Goal: Information Seeking & Learning: Learn about a topic

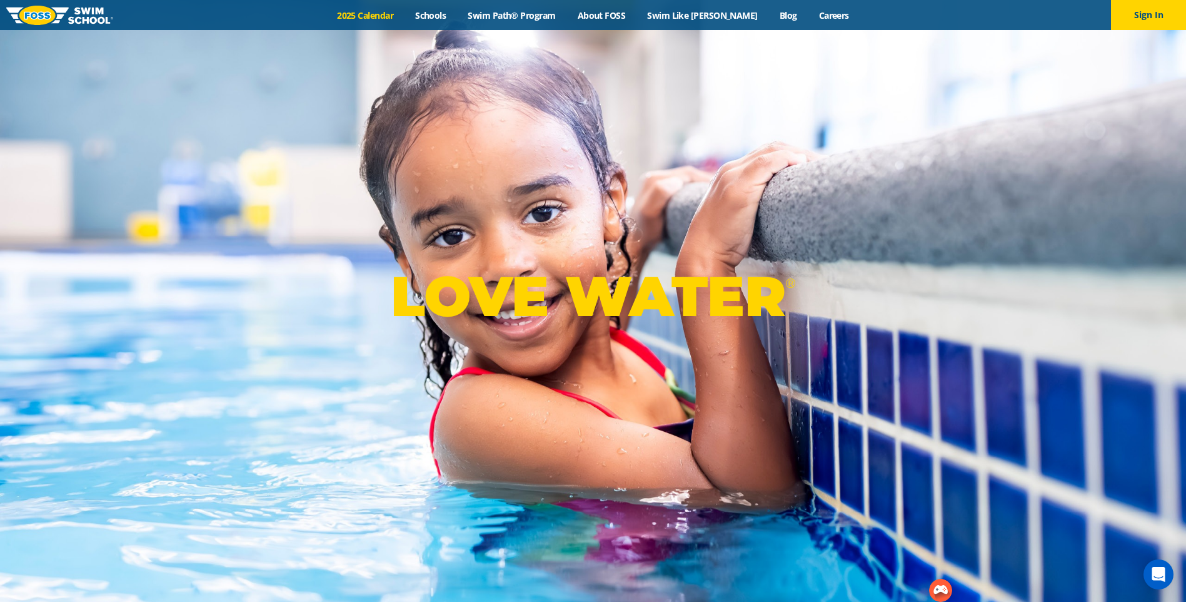
click at [401, 18] on link "2025 Calendar" at bounding box center [365, 15] width 78 height 12
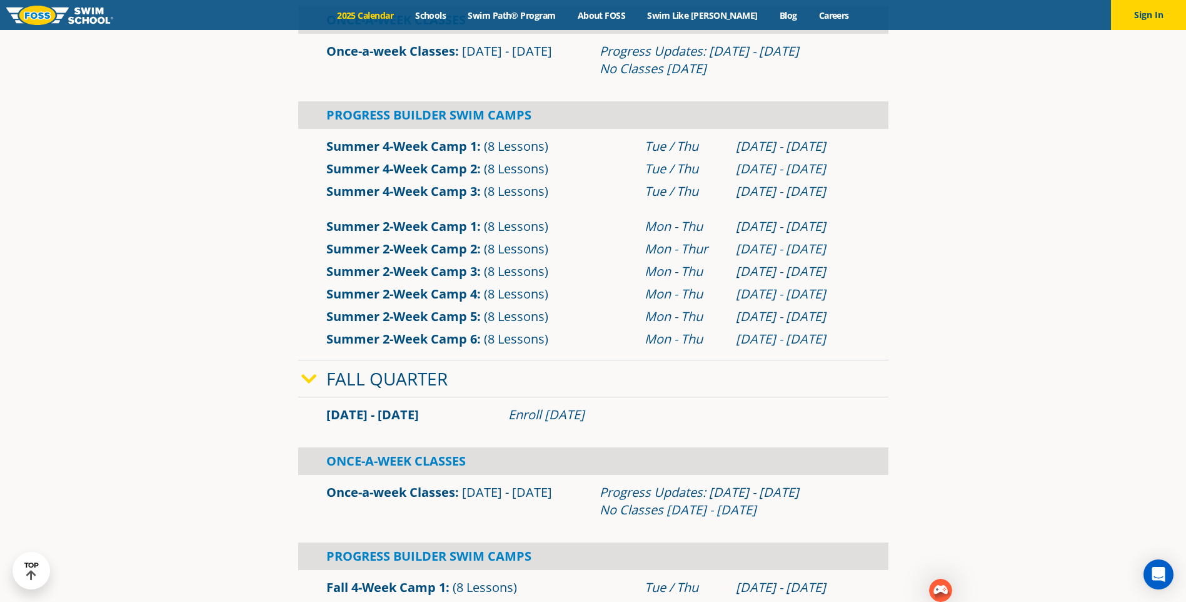
scroll to position [563, 0]
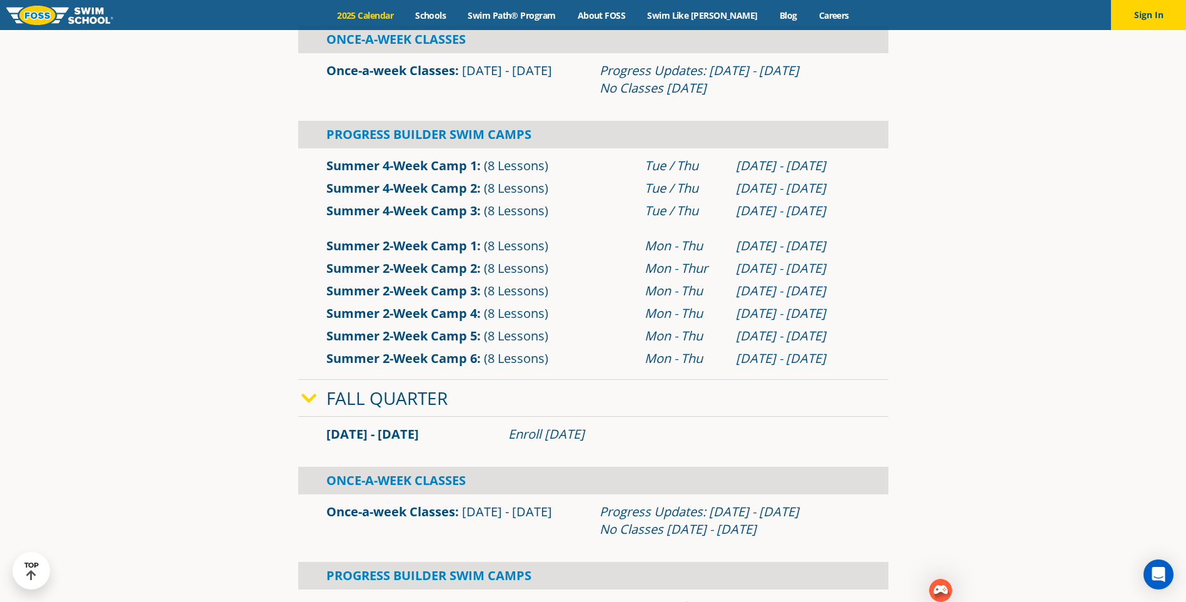
click at [397, 400] on link "Fall Quarter" at bounding box center [386, 398] width 121 height 24
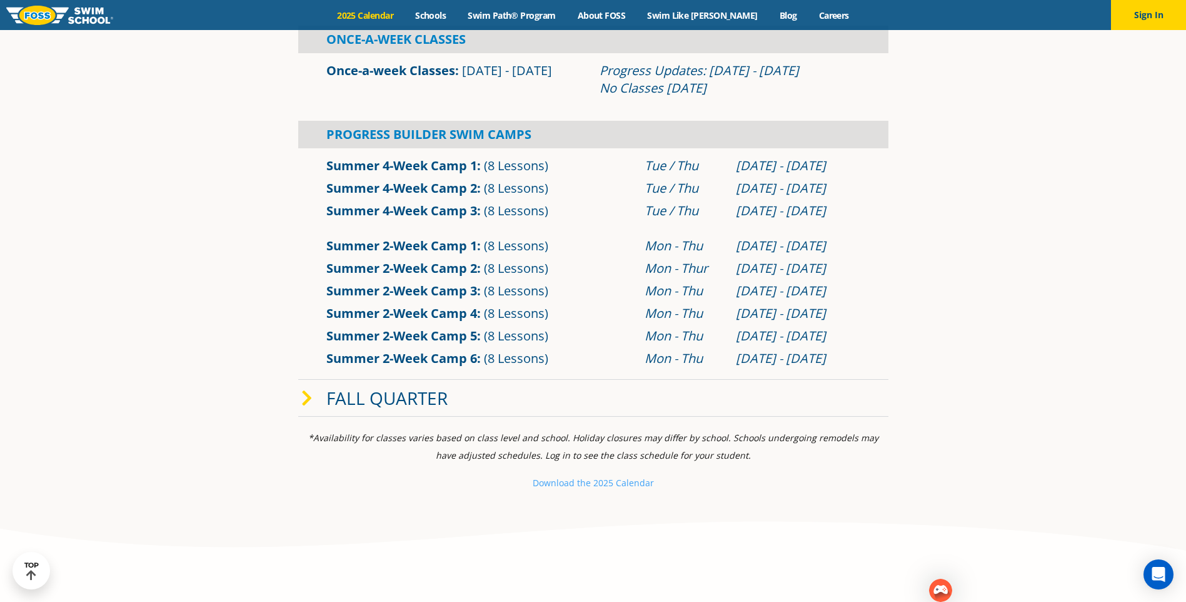
click at [397, 400] on link "Fall Quarter" at bounding box center [386, 398] width 121 height 24
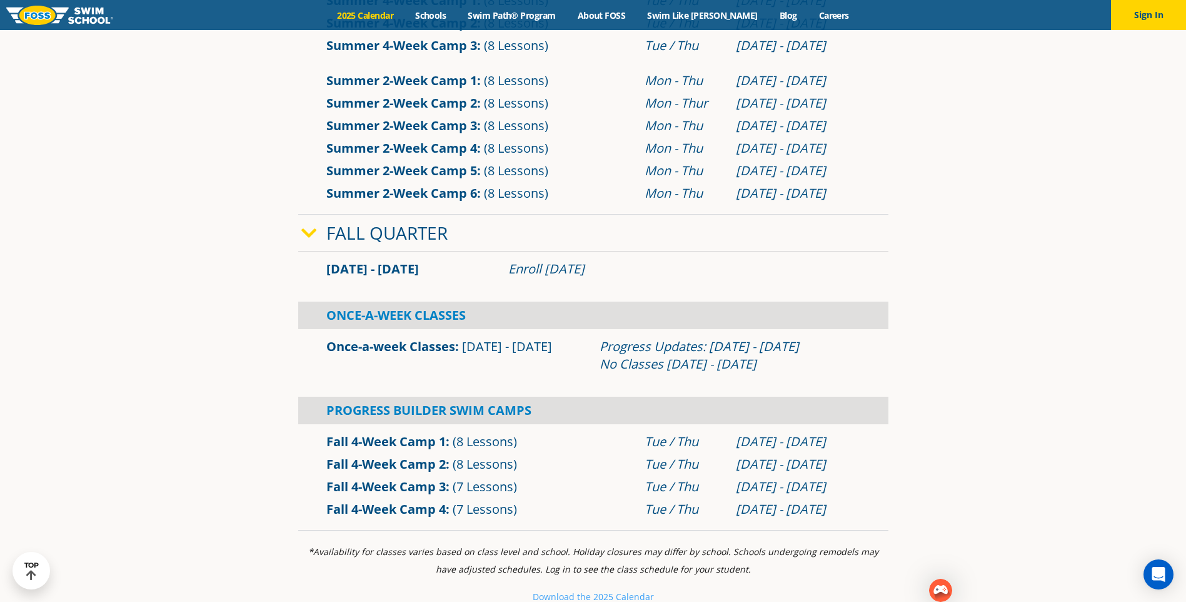
scroll to position [751, 0]
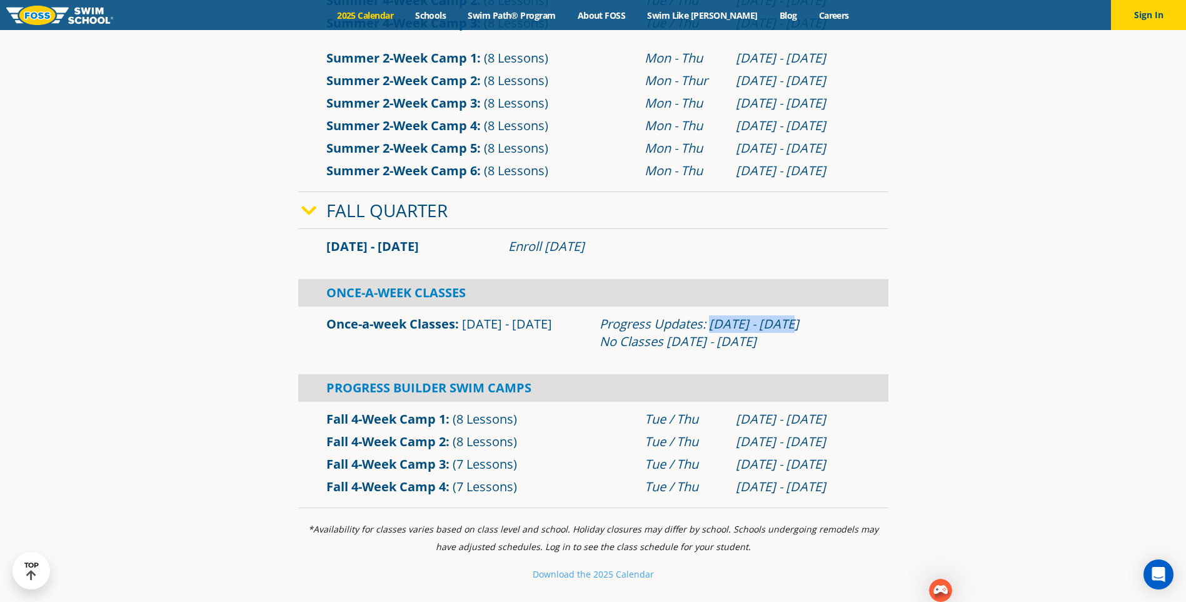
drag, startPoint x: 712, startPoint y: 324, endPoint x: 809, endPoint y: 320, distance: 96.4
click at [809, 320] on div "Progress Updates: [DATE] - [DATE] No Classes [DATE] - [DATE]" at bounding box center [730, 332] width 261 height 35
drag, startPoint x: 809, startPoint y: 320, endPoint x: 696, endPoint y: 336, distance: 114.4
click at [700, 332] on div "Progress Updates: [DATE] - [DATE] No Classes [DATE] - [DATE]" at bounding box center [730, 332] width 261 height 35
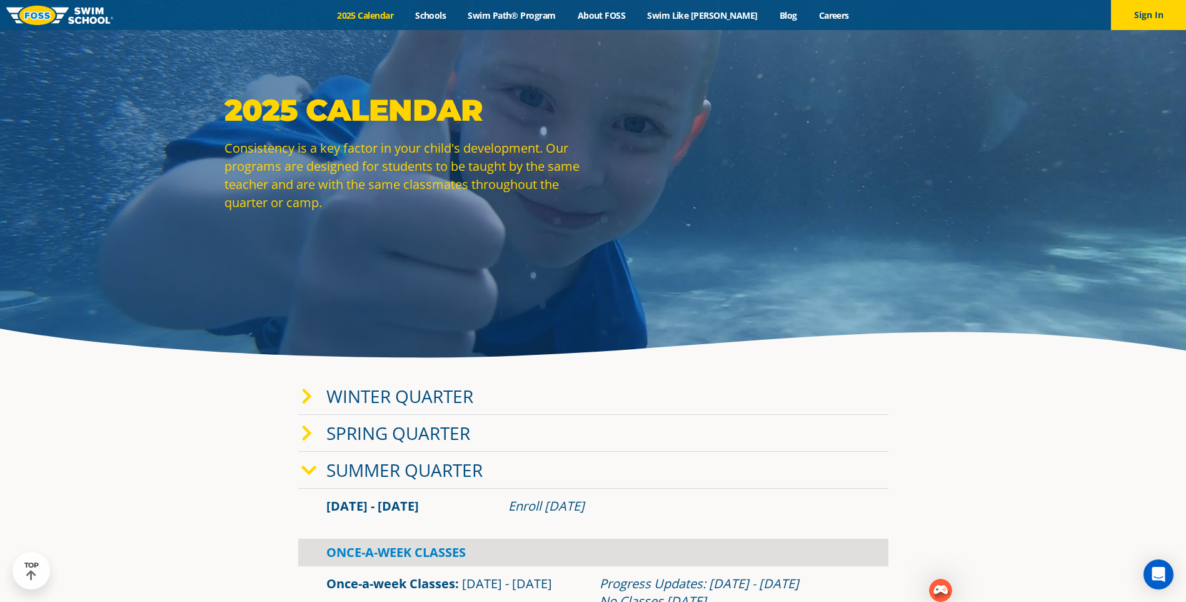
scroll to position [0, 0]
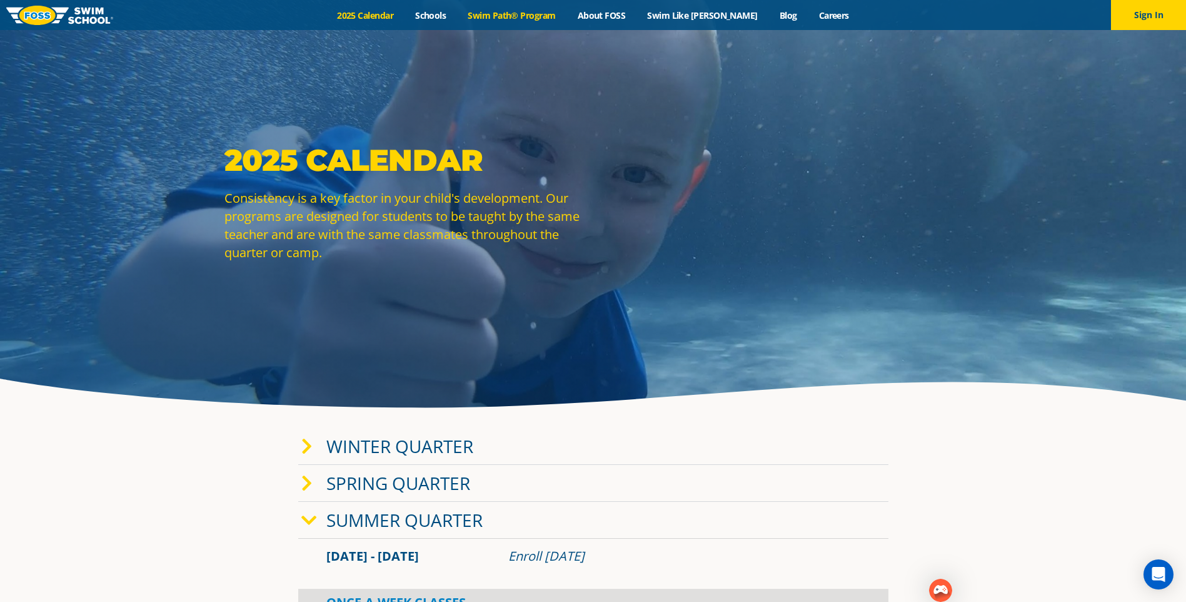
click at [524, 17] on link "Swim Path® Program" at bounding box center [511, 15] width 109 height 12
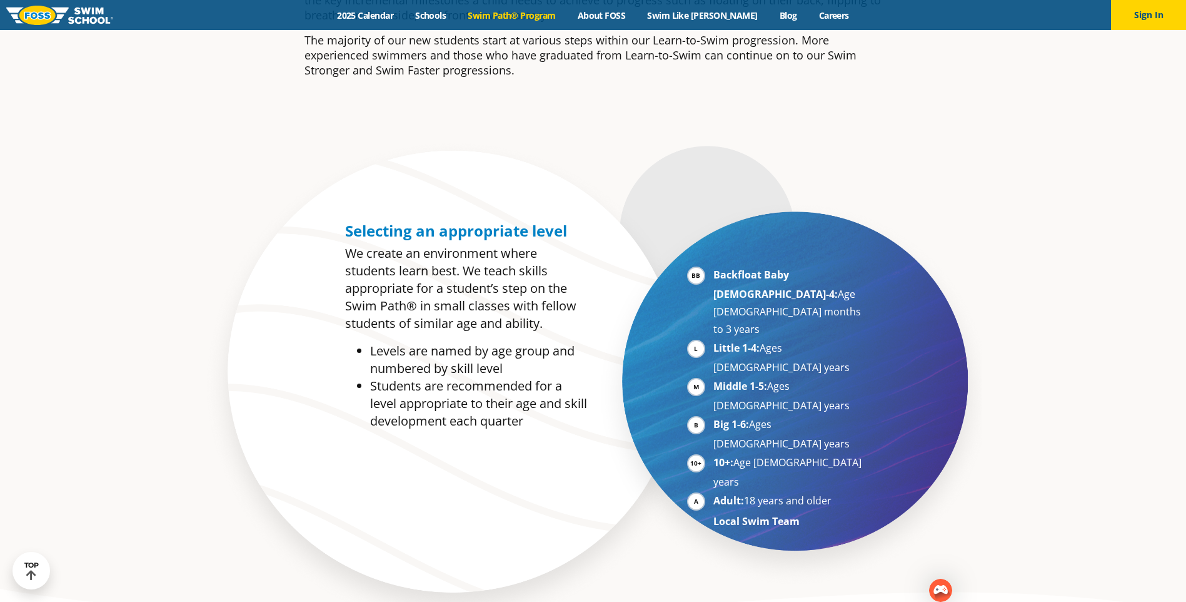
scroll to position [688, 0]
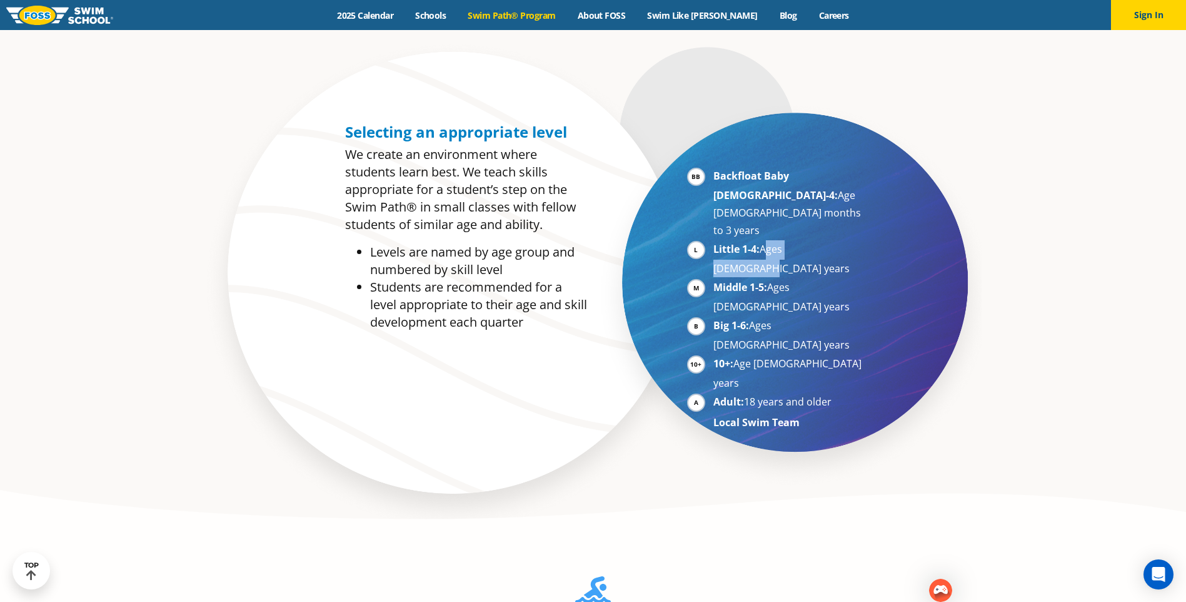
drag, startPoint x: 762, startPoint y: 217, endPoint x: 831, endPoint y: 215, distance: 68.8
click at [831, 240] on li "Little 1-4: Ages 3-5 years" at bounding box center [790, 258] width 153 height 37
drag, startPoint x: 831, startPoint y: 215, endPoint x: 787, endPoint y: 228, distance: 45.7
click at [787, 278] on li "Middle 1-5: Ages 5-7 years" at bounding box center [790, 296] width 153 height 37
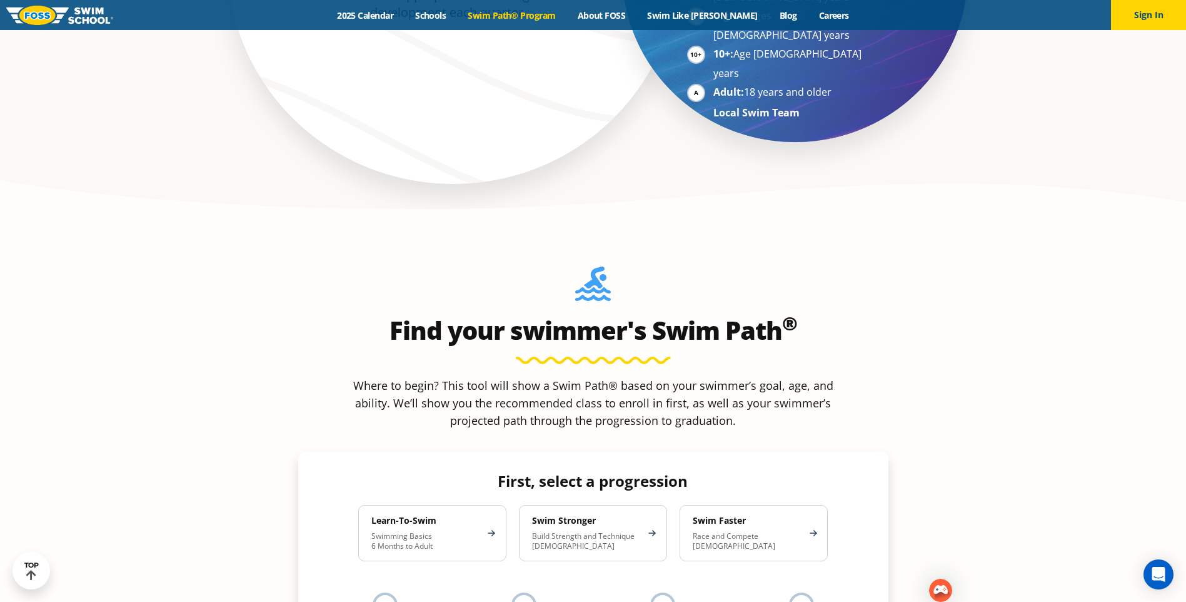
scroll to position [1001, 0]
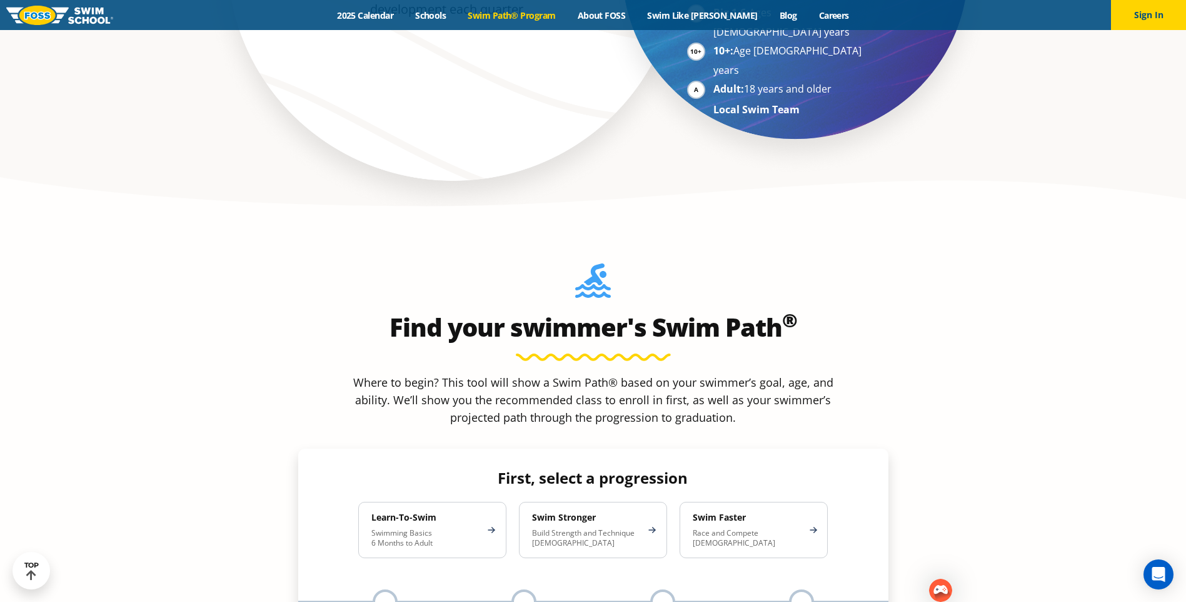
click at [509, 502] on div "Learn-To-Swim Swimming Basics 6 Months to Adult" at bounding box center [432, 530] width 161 height 56
click at [478, 528] on p "Swimming Basics 6 Months to Adult" at bounding box center [426, 538] width 109 height 20
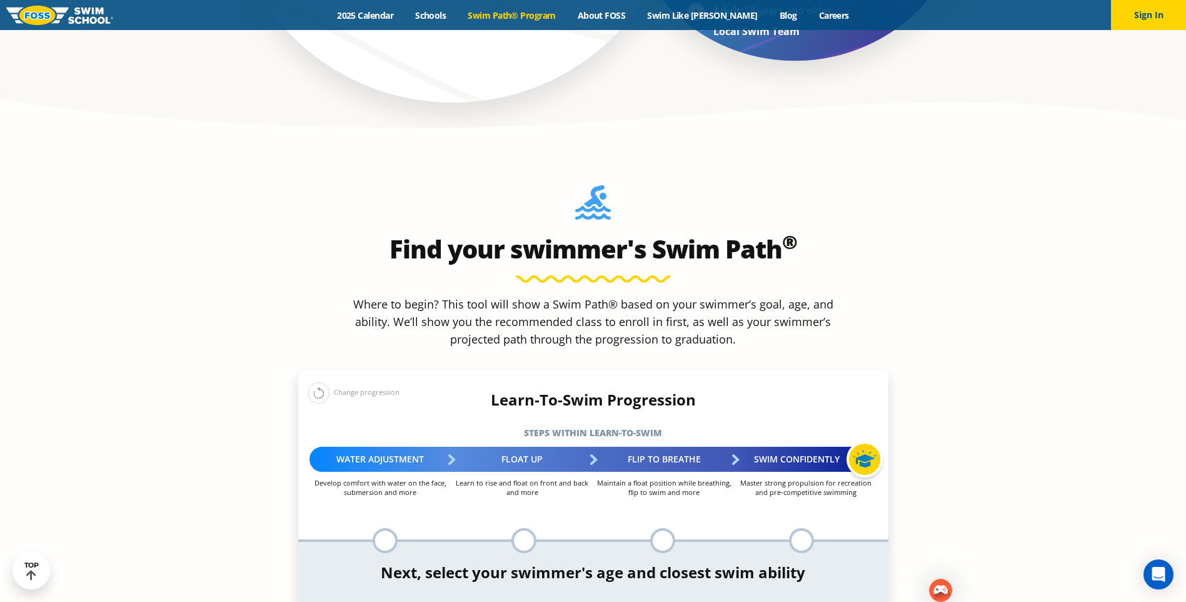
scroll to position [1188, 0]
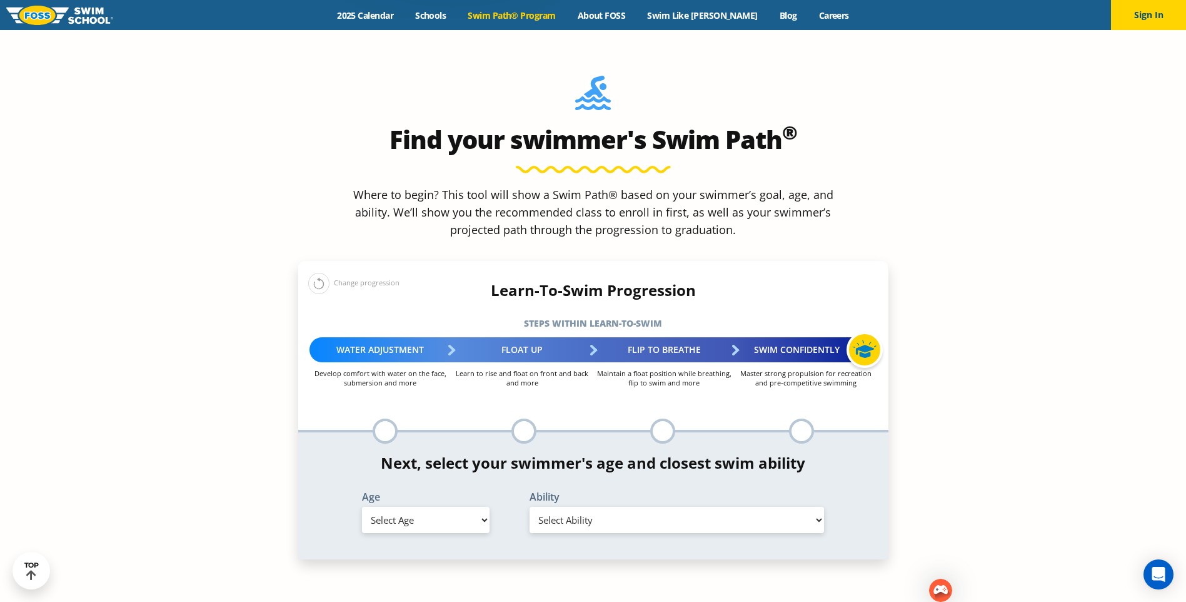
click at [442, 507] on select "Select Age 6 months - 1 year 1 year 2 years 3 years 4 years 5 years 6 years 7 y…" at bounding box center [426, 520] width 128 height 26
select select "4-years"
click at [362, 507] on select "Select Age 6 months - 1 year 1 year 2 years 3 years 4 years 5 years 6 years 7 y…" at bounding box center [426, 520] width 128 height 26
click at [639, 507] on select "Select Ability First in-water experience When in the water, reliant on a life j…" at bounding box center [677, 520] width 295 height 26
select select "4-years-swim-5-ft-with-face-in-the-water-unassisted-by-a-person-or-floatie"
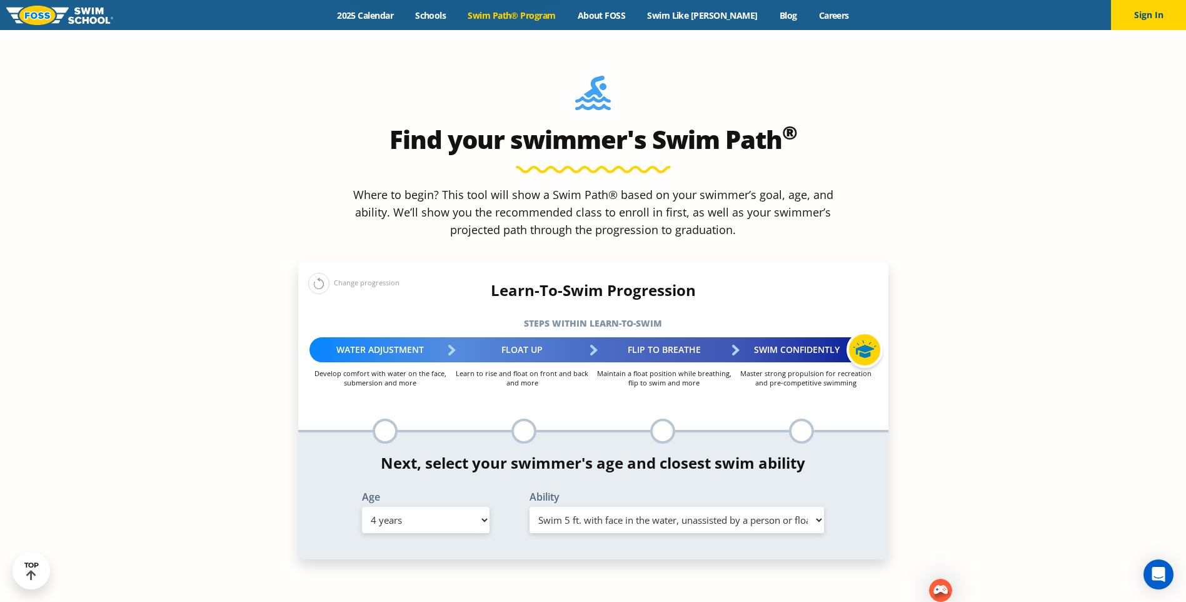
click at [530, 507] on select "Select Ability First in-water experience When in the water, reliant on a life j…" at bounding box center [677, 520] width 295 height 26
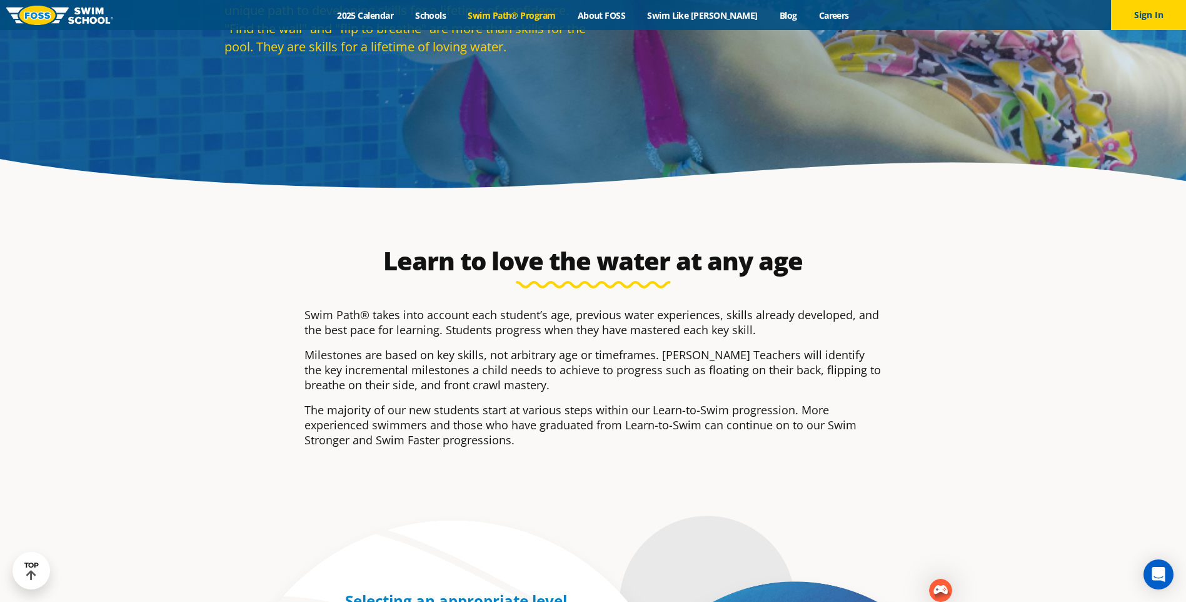
scroll to position [0, 0]
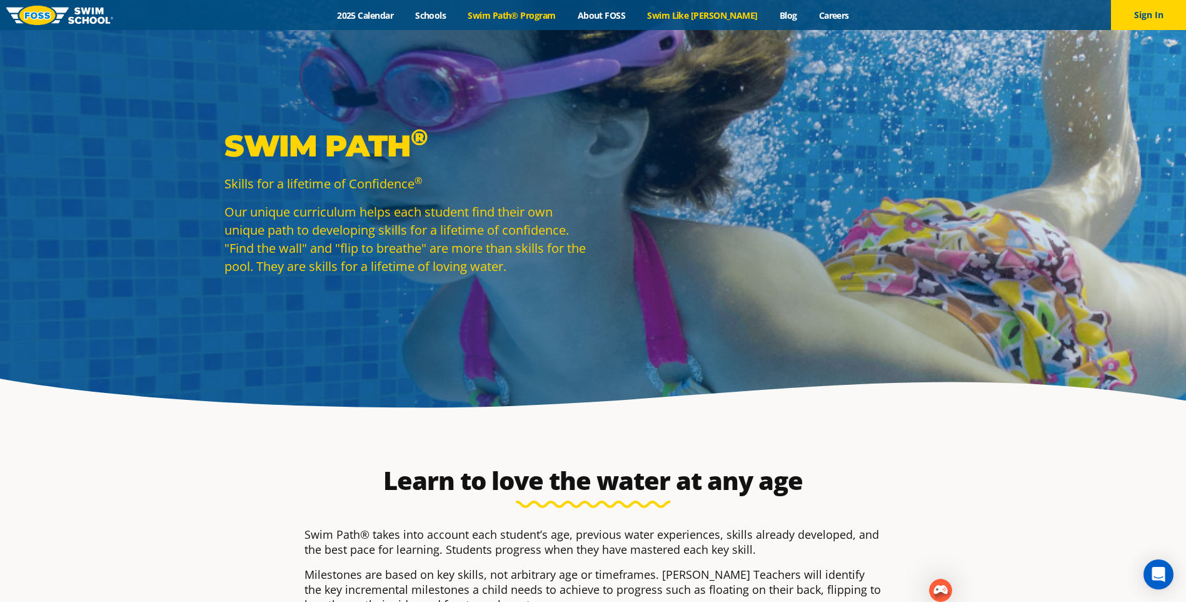
click at [701, 15] on link "Swim Like [PERSON_NAME]" at bounding box center [703, 15] width 133 height 12
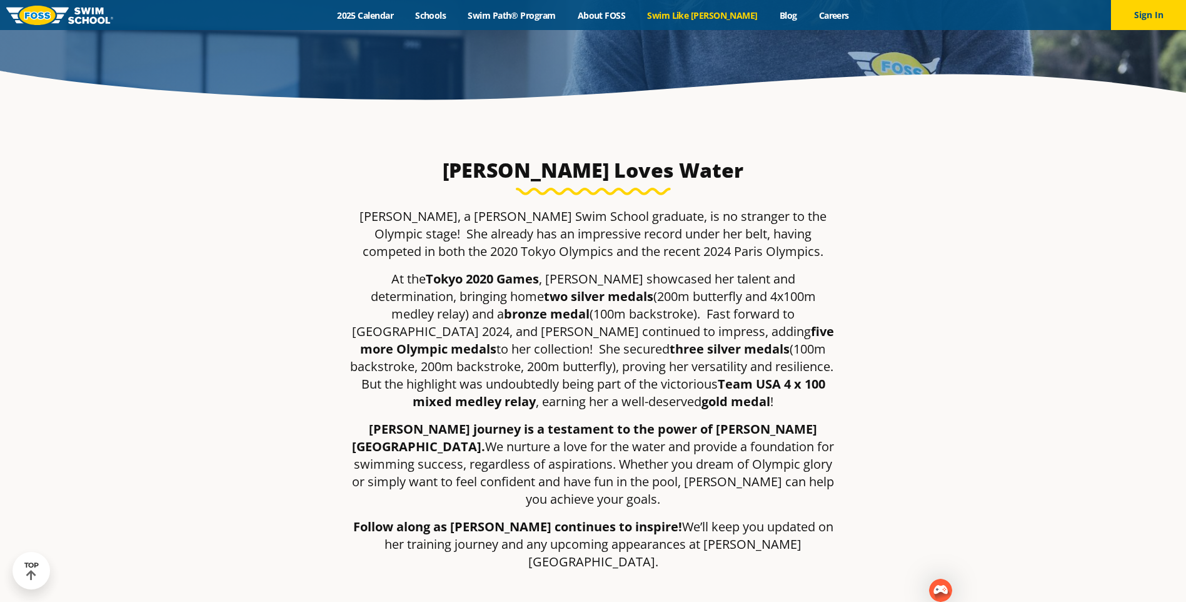
scroll to position [313, 0]
